Goal: Check status: Check status

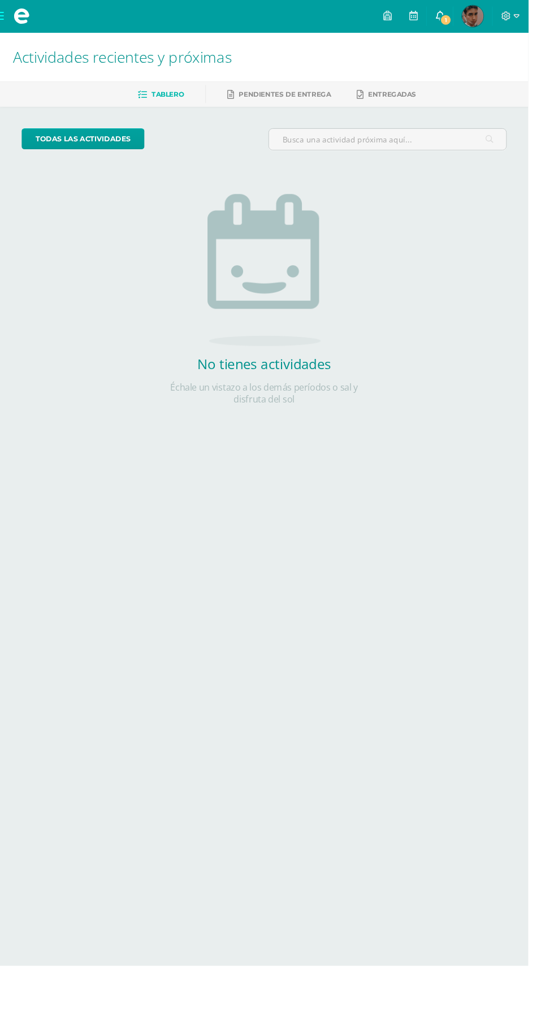
click at [466, 16] on icon at bounding box center [461, 16] width 9 height 10
click at [314, 461] on html "Mis cursos Archivos Cerrar panel Biología II Quinto Bachillerato CMP Bachillera…" at bounding box center [277, 230] width 554 height 461
click at [507, 12] on img at bounding box center [495, 17] width 23 height 23
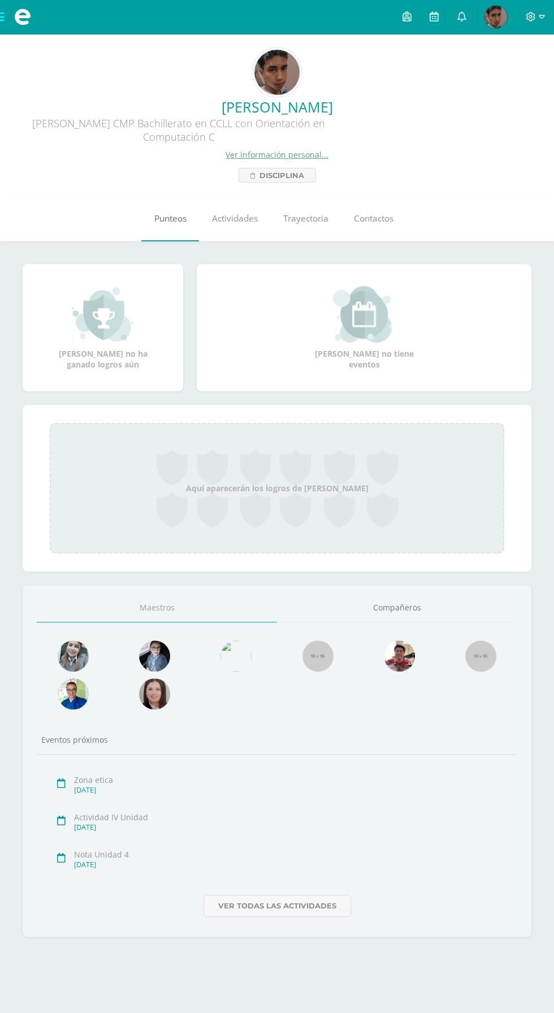
click at [152, 225] on link "Punteos" at bounding box center [170, 218] width 58 height 45
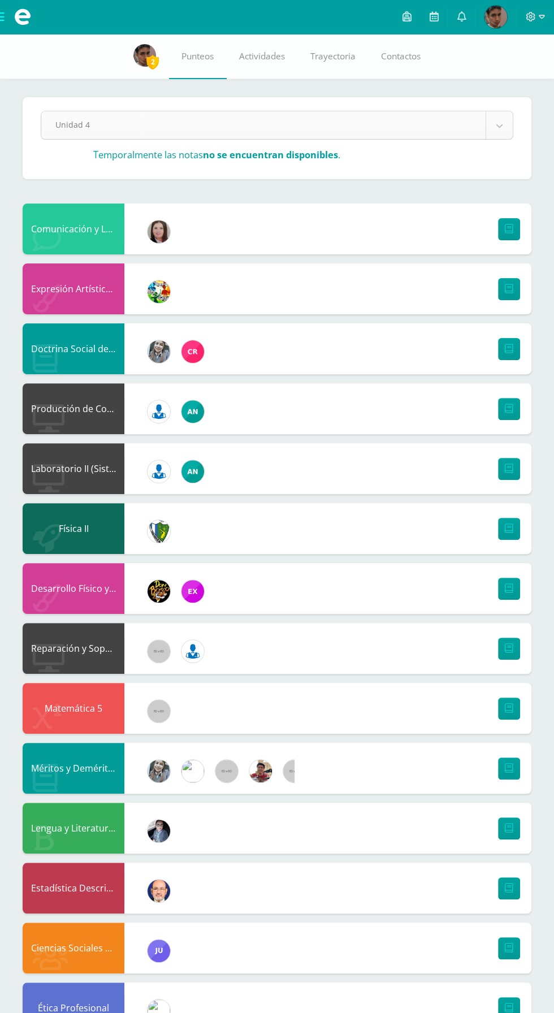
click at [137, 119] on body "Mis cursos Archivos Cerrar panel Biología II Quinto Bachillerato CMP Bachillera…" at bounding box center [277, 677] width 554 height 1355
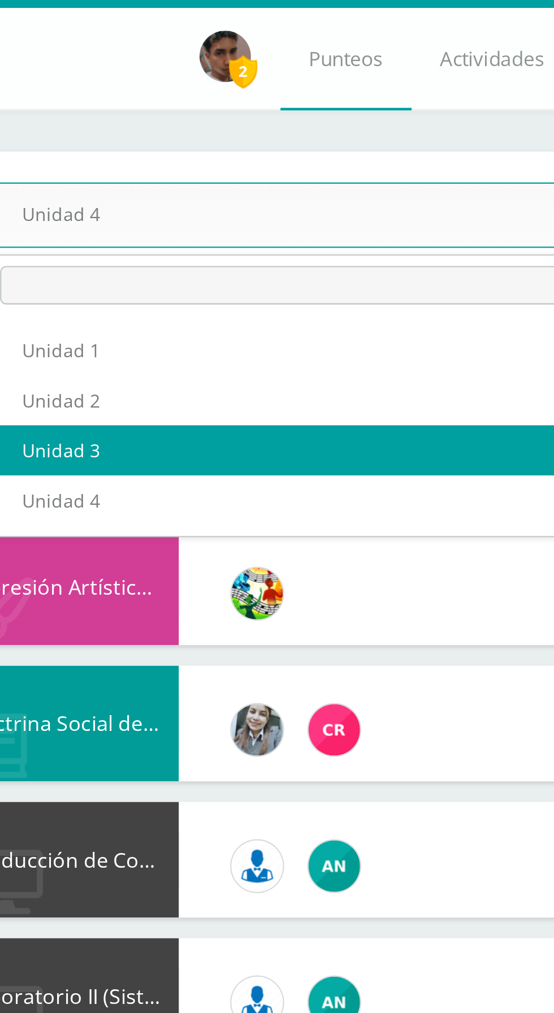
select select "Unidad 3"
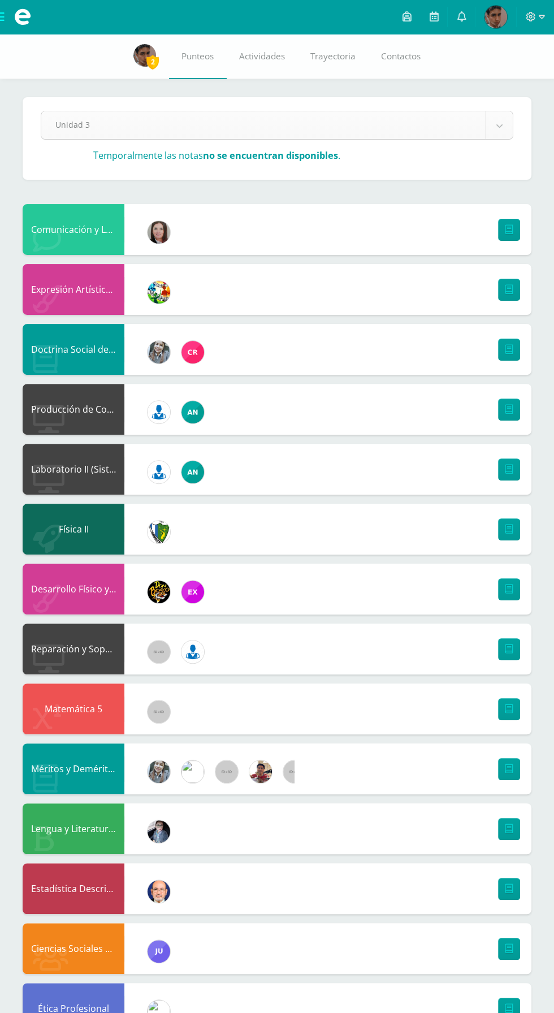
click at [466, 136] on body "Mis cursos Archivos Cerrar panel Biología II Quinto Bachillerato CMP Bachillera…" at bounding box center [277, 678] width 554 height 1356
